Goal: Book appointment/travel/reservation

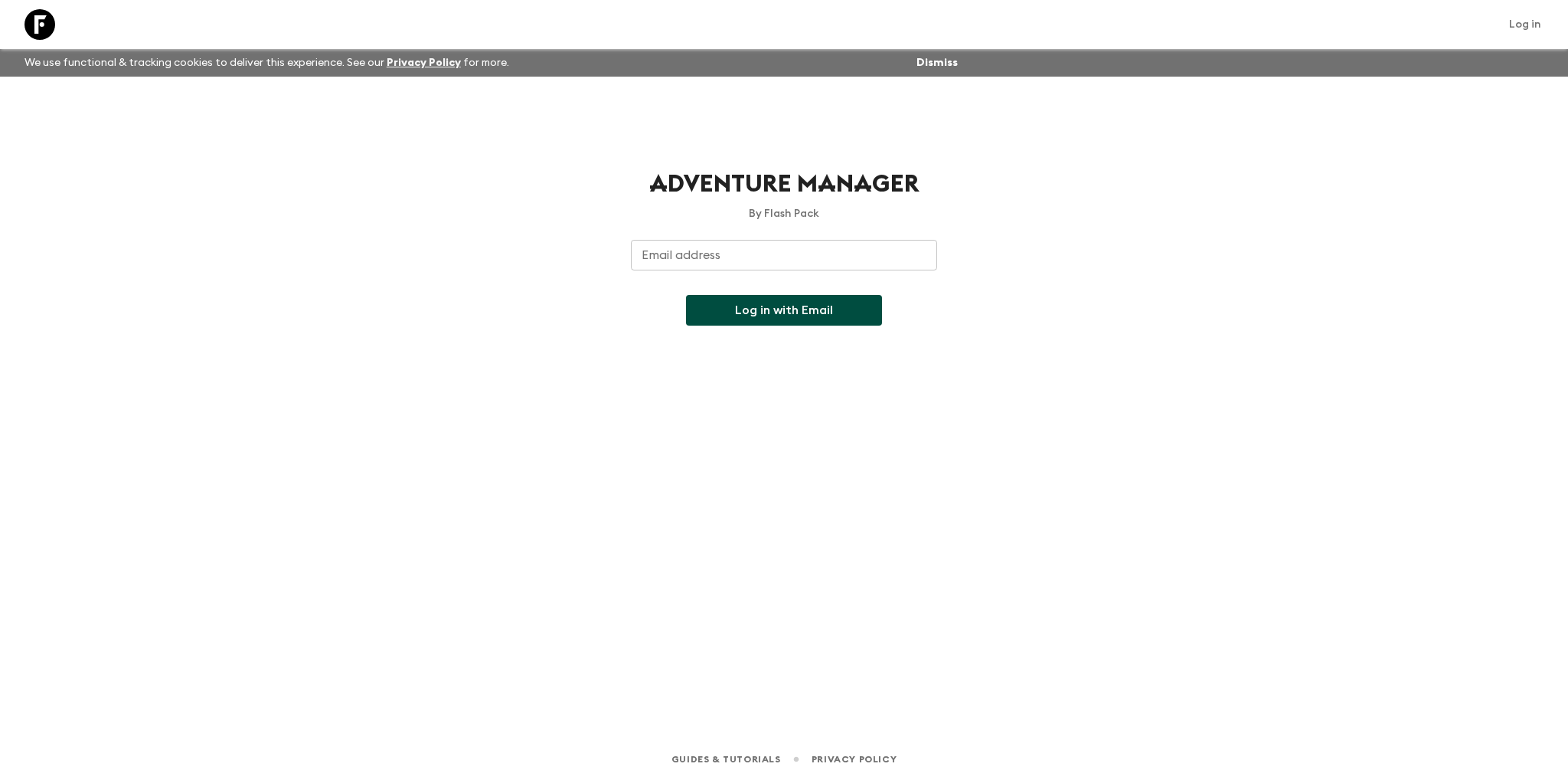
click at [644, 255] on input "Email address" at bounding box center [784, 255] width 306 height 31
type input "[EMAIL_ADDRESS][DOMAIN_NAME]"
click at [731, 314] on button "Log in with Email" at bounding box center [784, 311] width 196 height 31
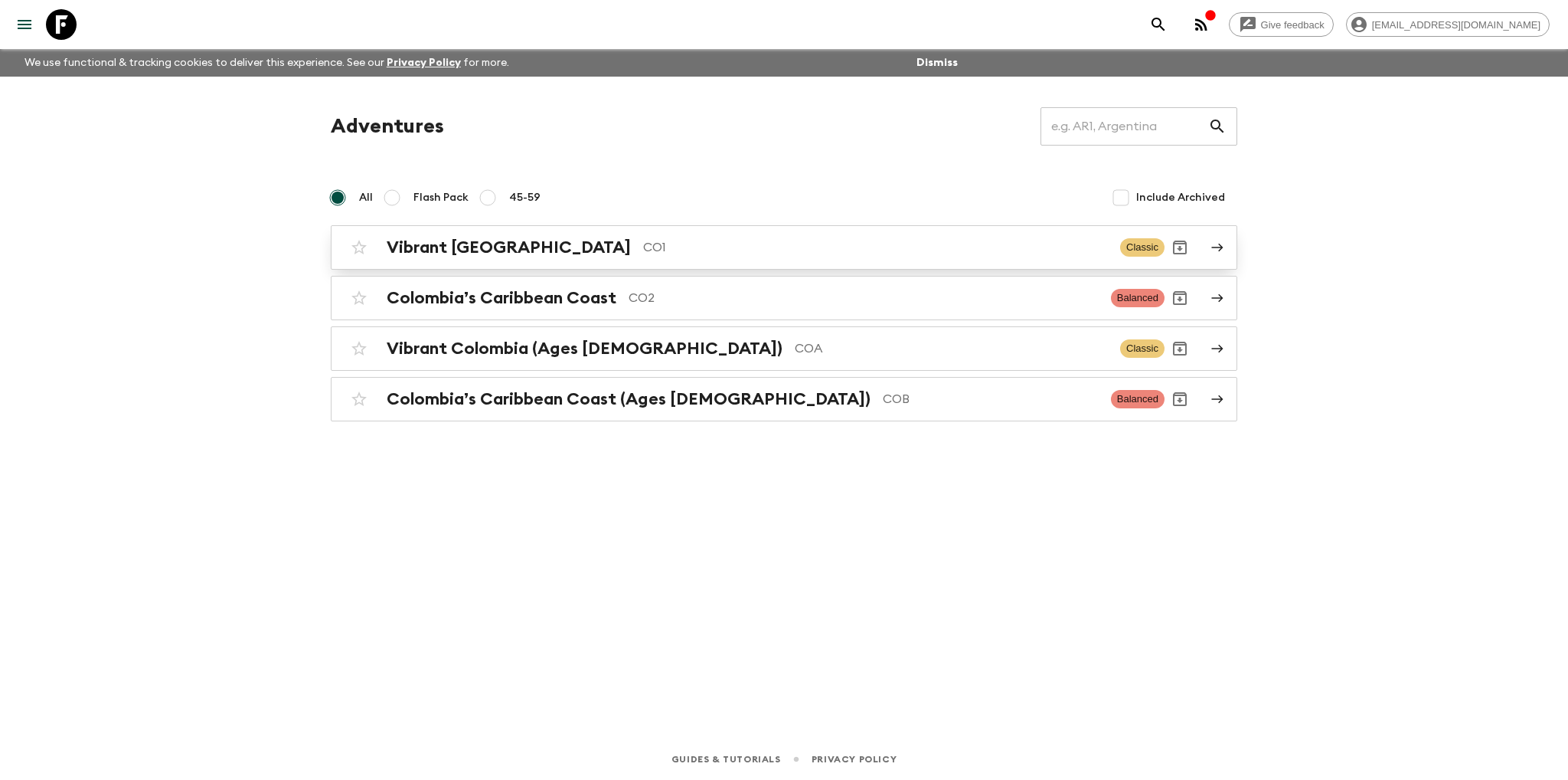
click at [475, 244] on h2 "Vibrant [GEOGRAPHIC_DATA]" at bounding box center [509, 247] width 245 height 20
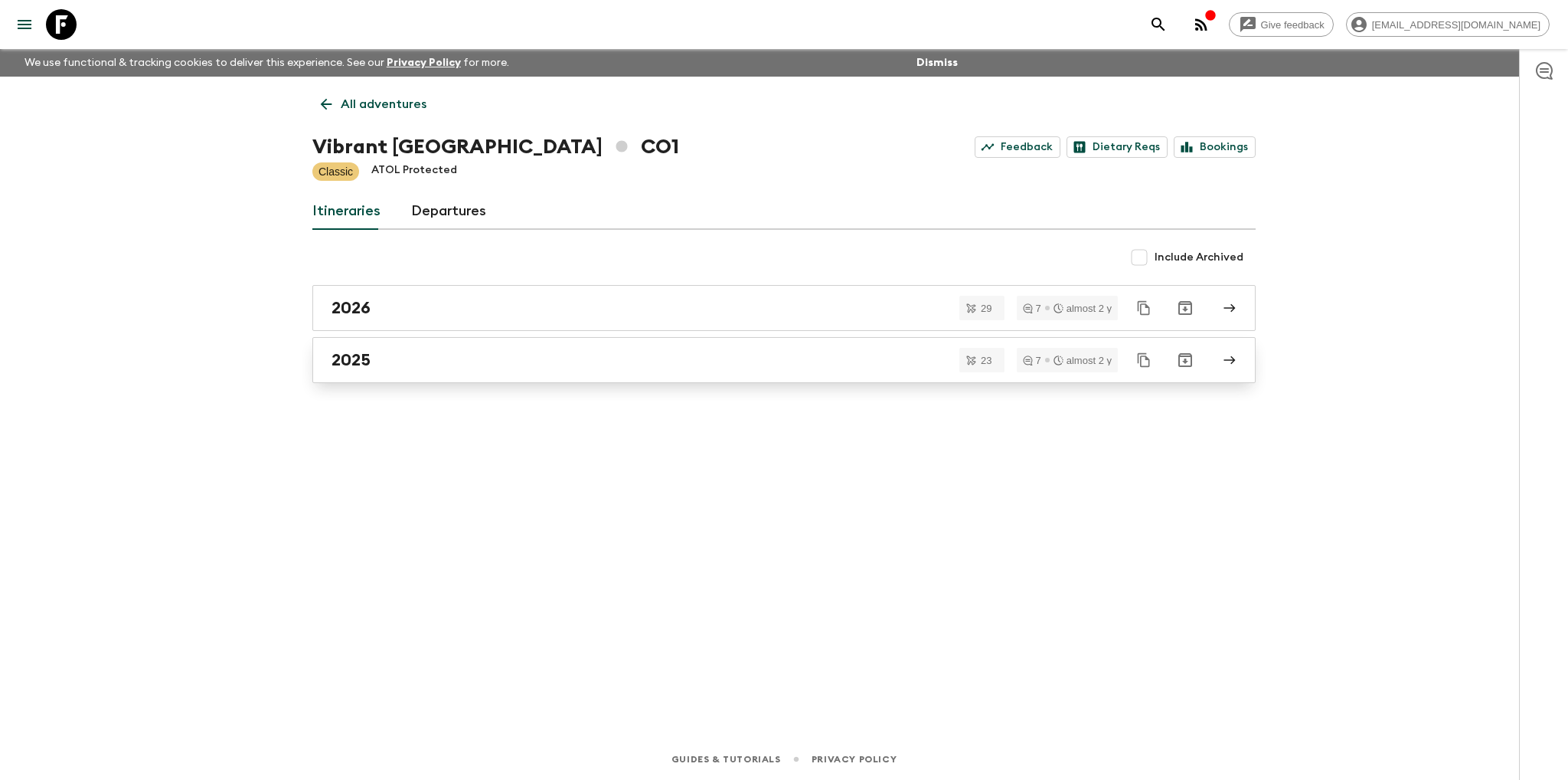
click at [350, 364] on h2 "2025" at bounding box center [351, 359] width 39 height 20
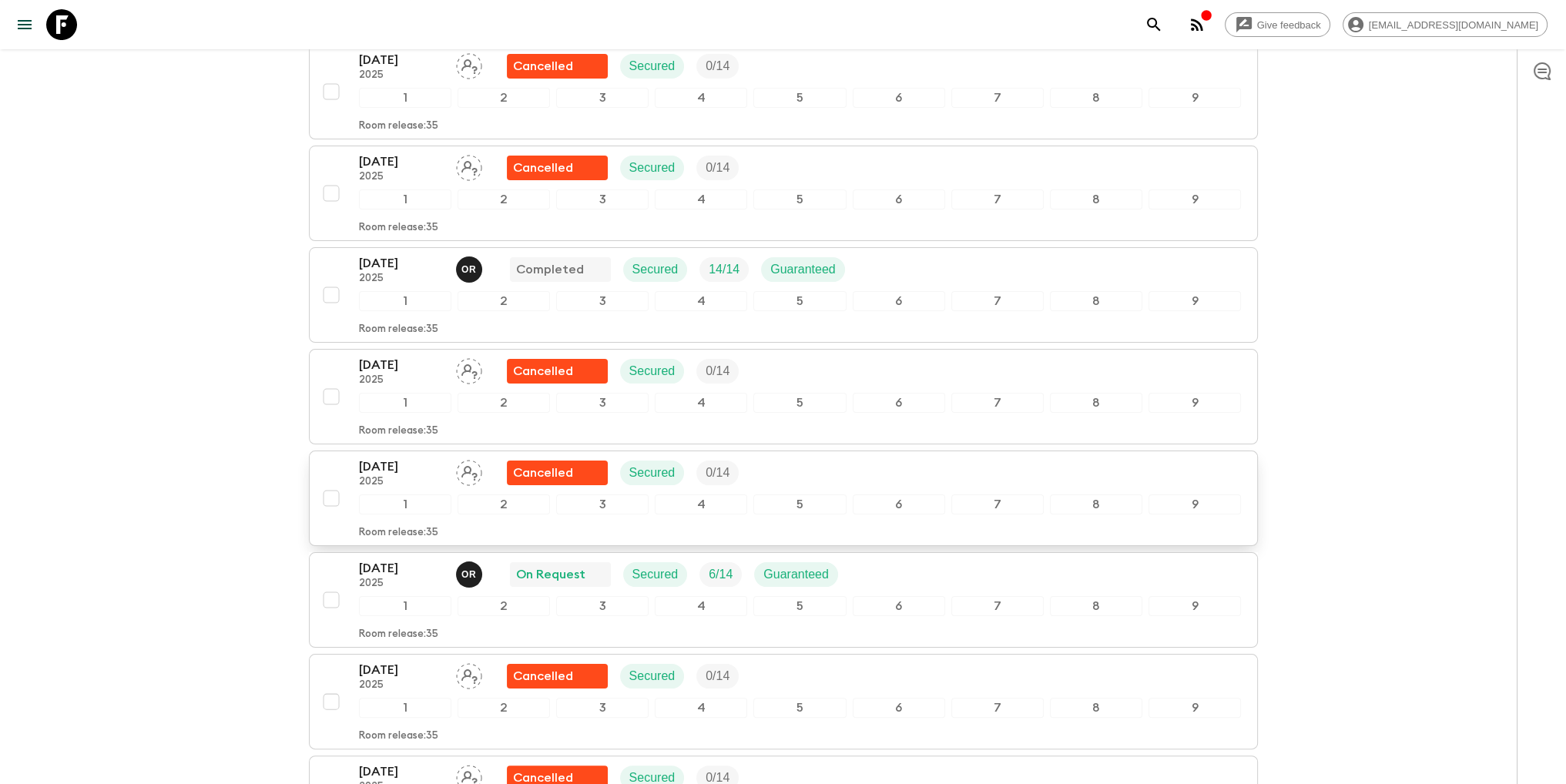
scroll to position [308, 0]
